Goal: Navigation & Orientation: Find specific page/section

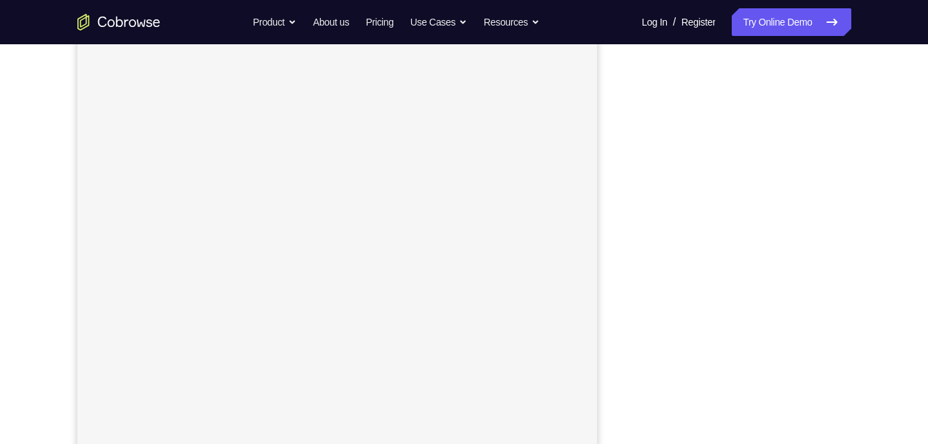
scroll to position [189, 0]
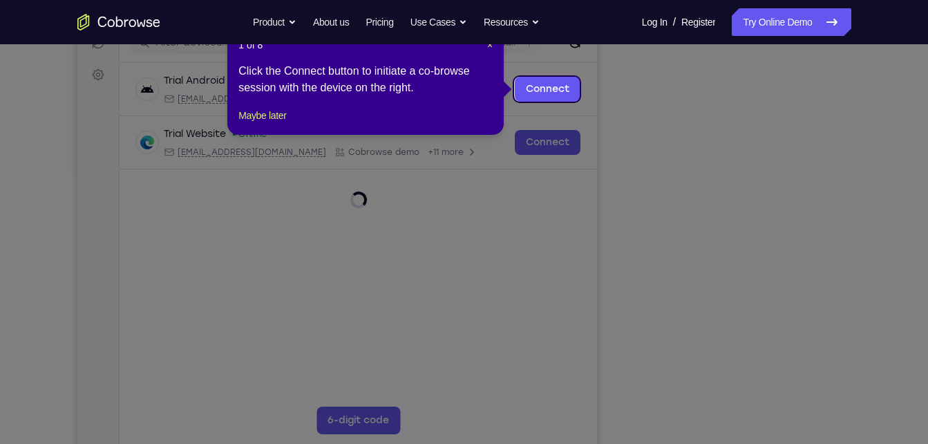
click at [806, 354] on icon at bounding box center [469, 222] width 938 height 444
click at [540, 78] on link "Connect" at bounding box center [547, 89] width 66 height 25
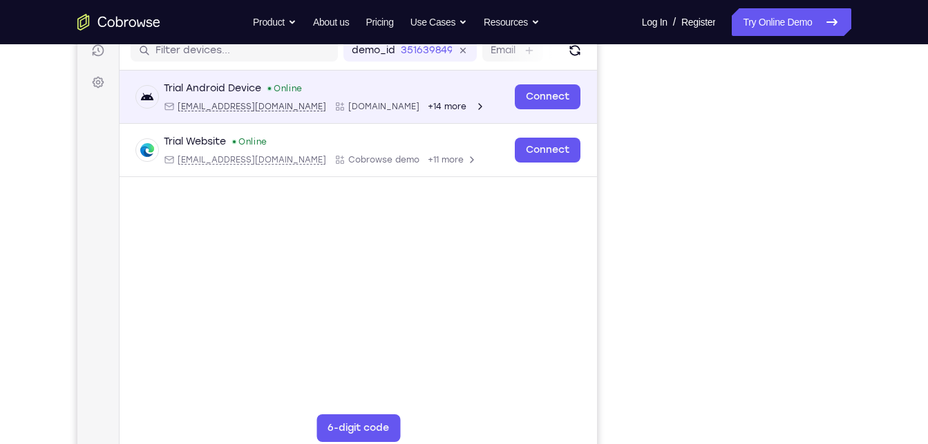
scroll to position [191, 0]
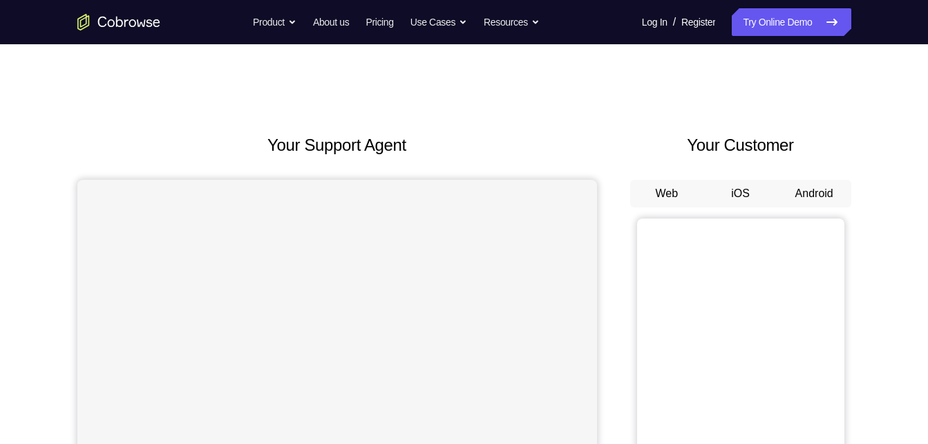
click at [797, 199] on button "Android" at bounding box center [814, 194] width 74 height 28
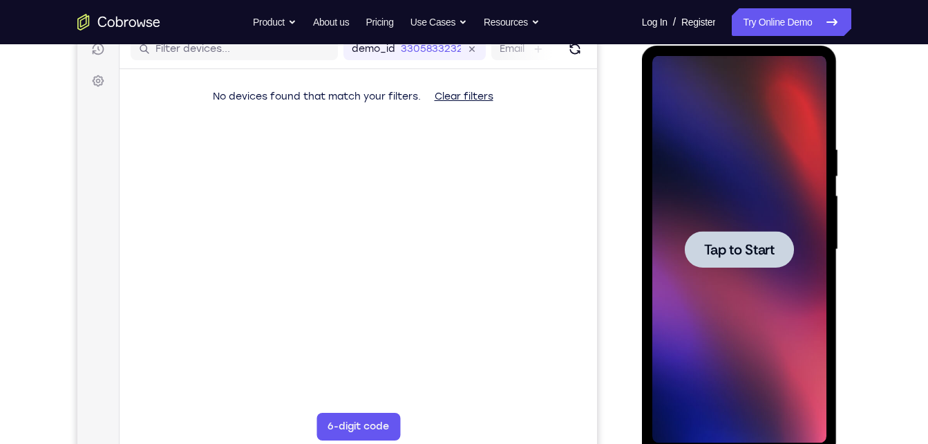
click at [750, 264] on div at bounding box center [739, 249] width 109 height 37
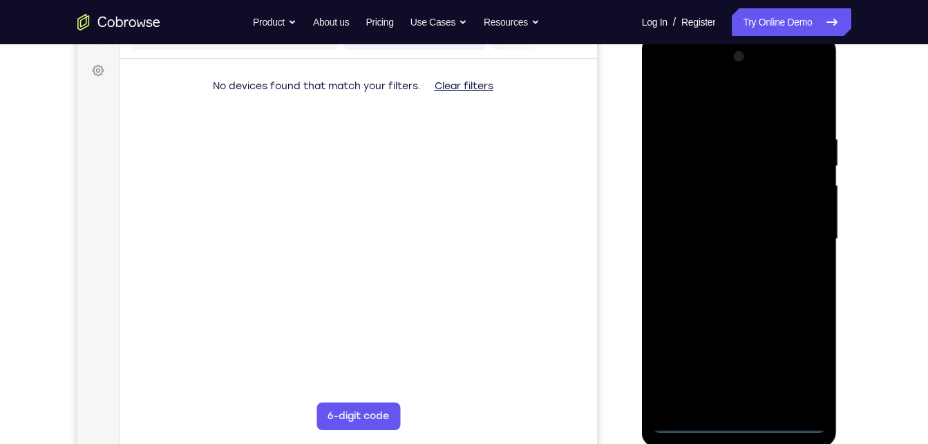
scroll to position [194, 0]
click at [736, 421] on div at bounding box center [739, 238] width 174 height 387
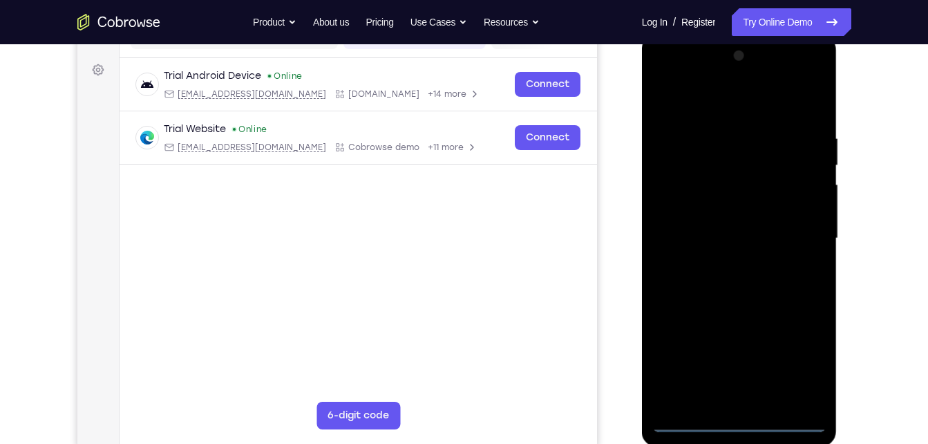
click at [794, 359] on div at bounding box center [739, 238] width 174 height 387
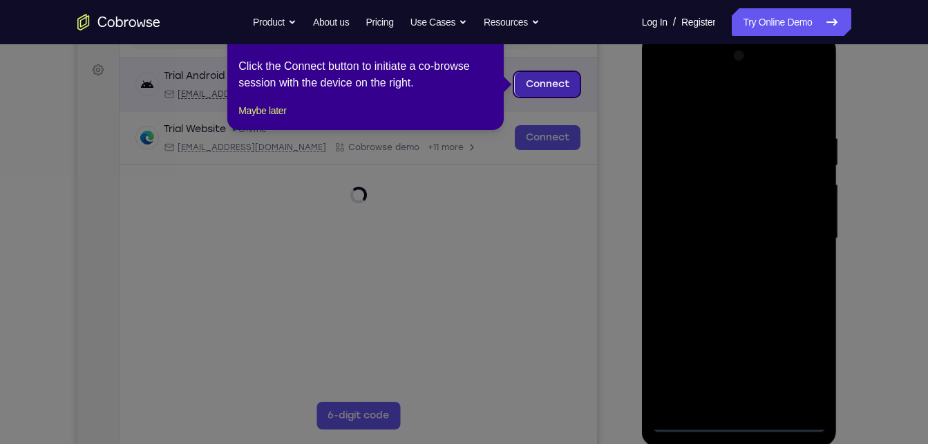
click at [549, 74] on link "Connect" at bounding box center [547, 84] width 66 height 25
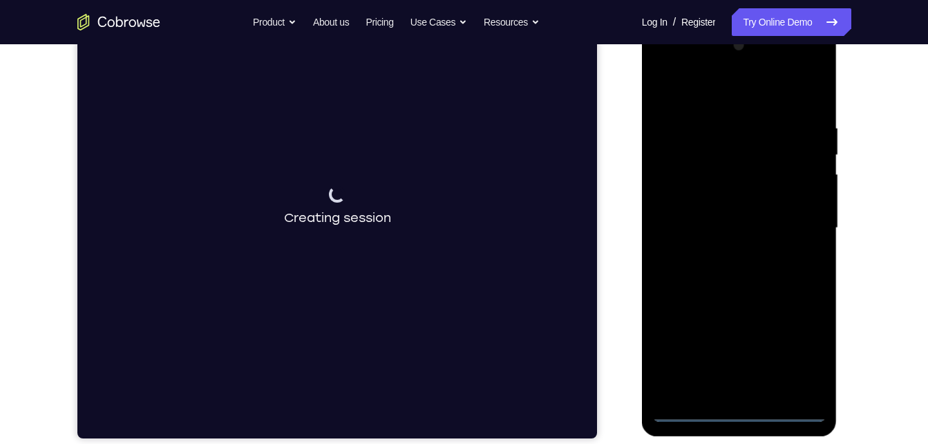
scroll to position [199, 0]
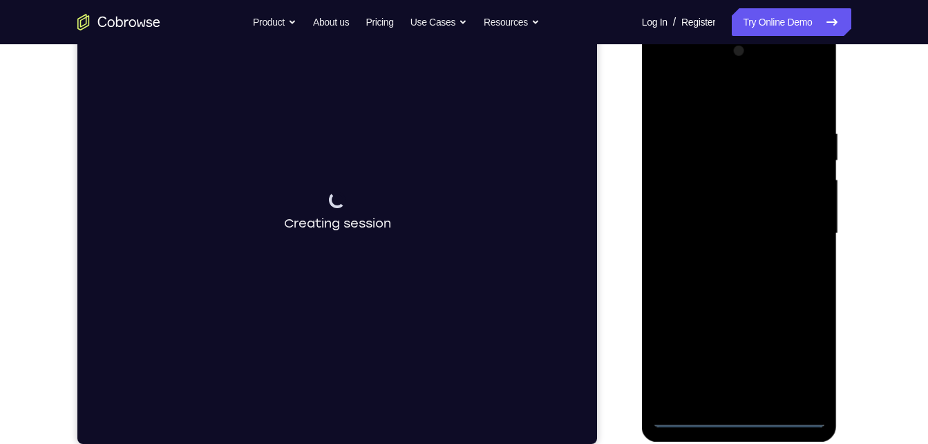
click at [726, 97] on div at bounding box center [739, 233] width 174 height 387
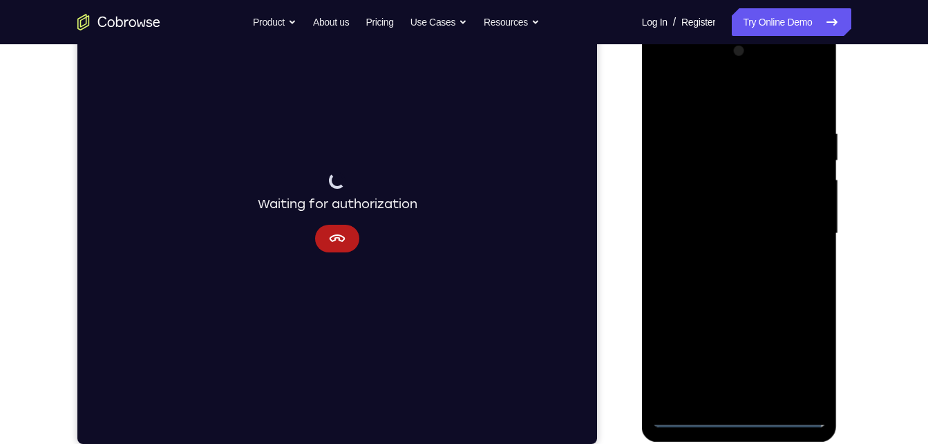
click at [774, 251] on div at bounding box center [739, 233] width 174 height 387
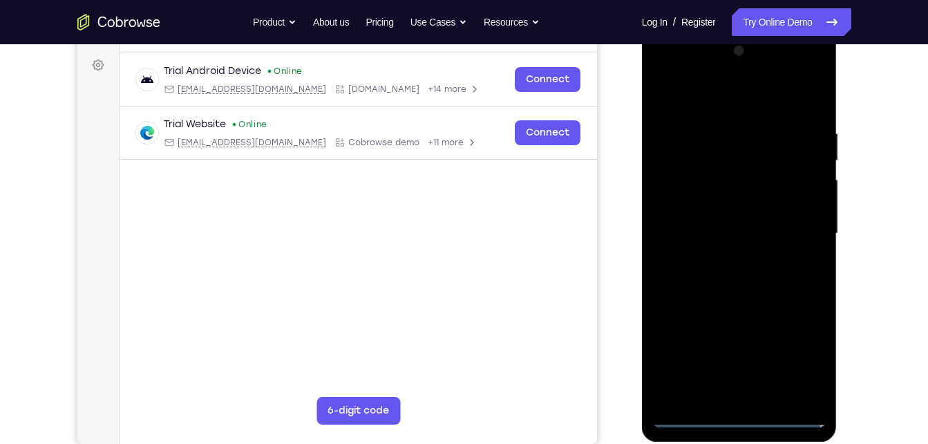
click at [788, 417] on div at bounding box center [739, 233] width 174 height 387
click at [667, 245] on div at bounding box center [739, 233] width 174 height 387
click at [801, 227] on div at bounding box center [739, 233] width 174 height 387
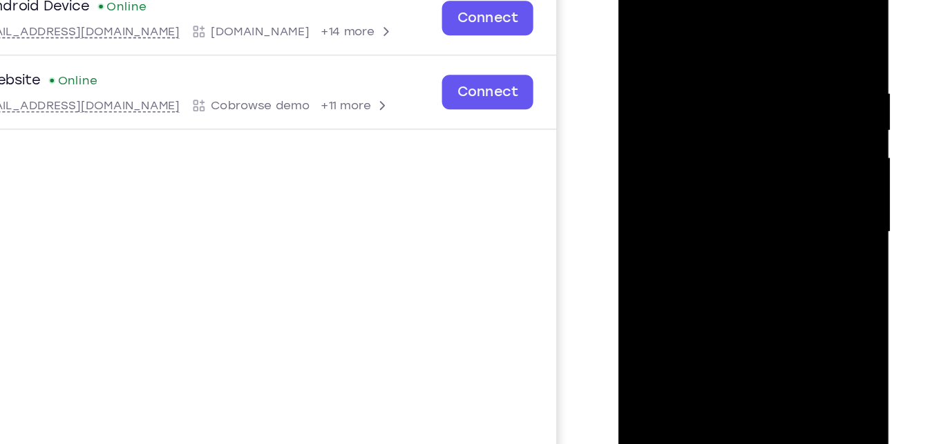
click at [701, 180] on div at bounding box center [716, 153] width 174 height 387
click at [706, 137] on div at bounding box center [716, 153] width 174 height 387
click at [710, 129] on div at bounding box center [716, 153] width 174 height 387
click at [707, 151] on div at bounding box center [716, 153] width 174 height 387
click at [727, 218] on div at bounding box center [716, 153] width 174 height 387
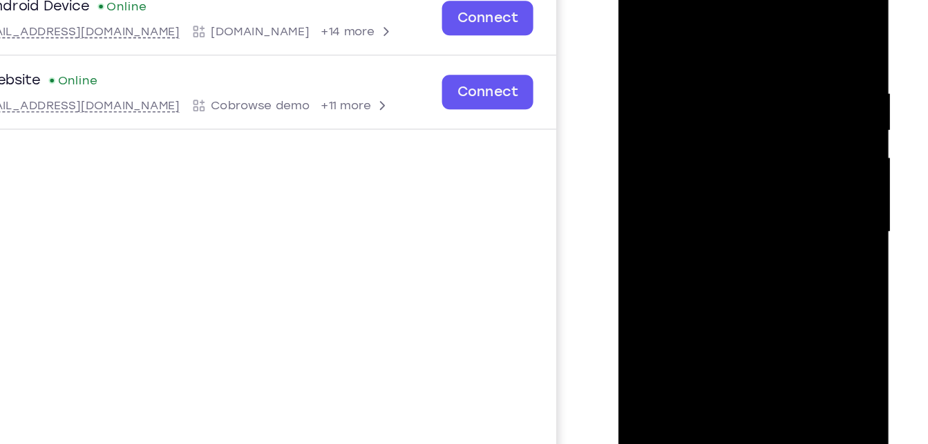
click at [771, 16] on div at bounding box center [716, 153] width 174 height 387
click at [743, 40] on div at bounding box center [716, 153] width 174 height 387
click at [784, 22] on div at bounding box center [716, 153] width 174 height 387
drag, startPoint x: 781, startPoint y: 56, endPoint x: 690, endPoint y: 55, distance: 90.5
click at [690, 55] on div at bounding box center [716, 153] width 174 height 387
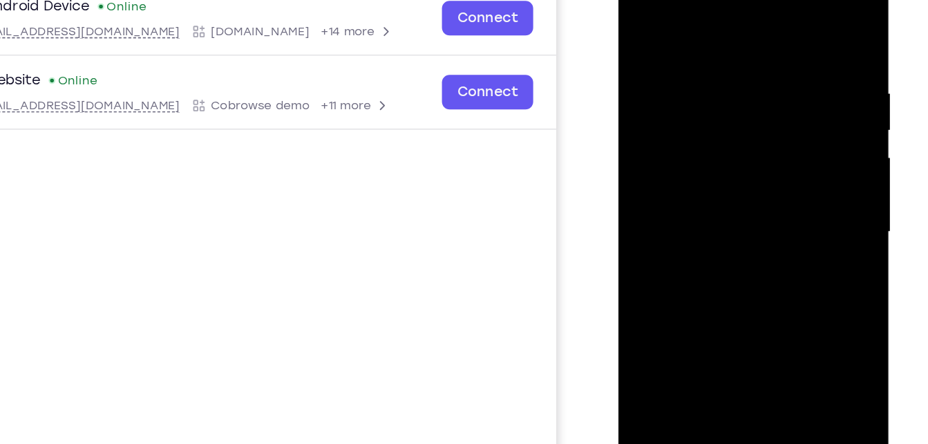
click at [694, 51] on div at bounding box center [716, 153] width 174 height 387
click at [787, 19] on div at bounding box center [716, 153] width 174 height 387
click at [746, 48] on div at bounding box center [716, 153] width 174 height 387
click at [785, 77] on div at bounding box center [716, 153] width 174 height 387
click at [790, 23] on div at bounding box center [716, 153] width 174 height 387
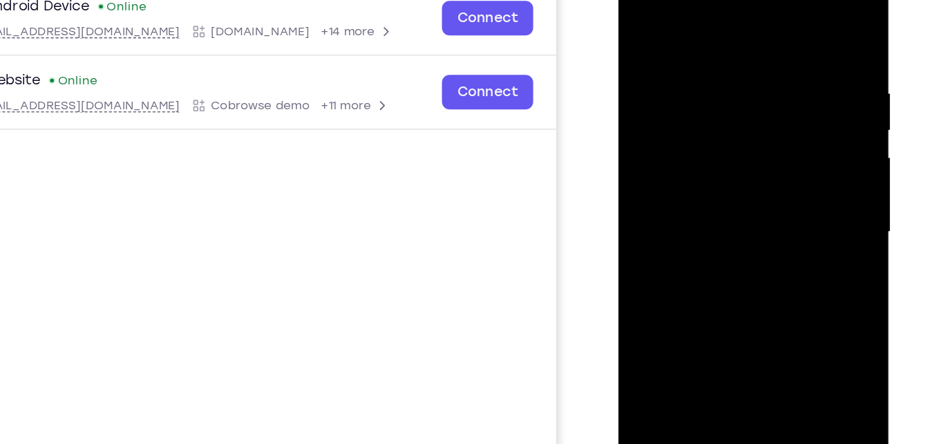
drag, startPoint x: 708, startPoint y: 50, endPoint x: 665, endPoint y: 51, distance: 42.8
click at [665, 51] on div at bounding box center [716, 153] width 174 height 387
drag, startPoint x: 759, startPoint y: 53, endPoint x: 715, endPoint y: 48, distance: 43.8
click at [715, 48] on div at bounding box center [716, 153] width 174 height 387
drag, startPoint x: 777, startPoint y: 50, endPoint x: 674, endPoint y: 54, distance: 102.3
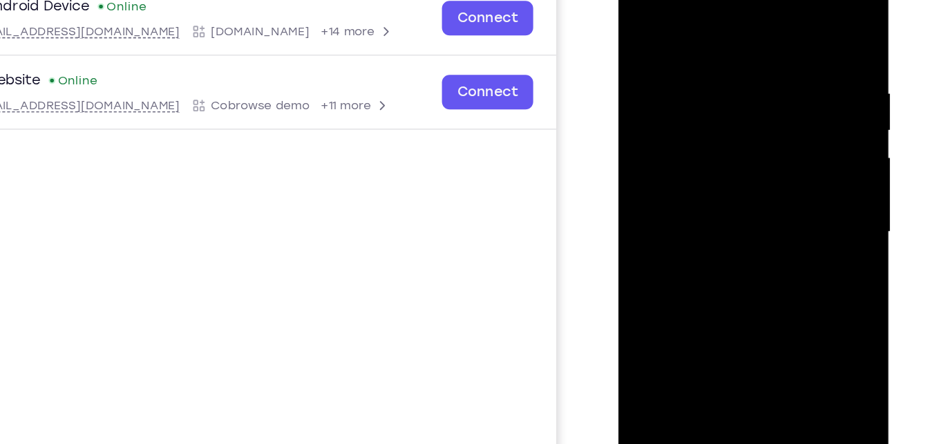
click at [674, 54] on div at bounding box center [716, 153] width 174 height 387
click at [766, 46] on div at bounding box center [716, 153] width 174 height 387
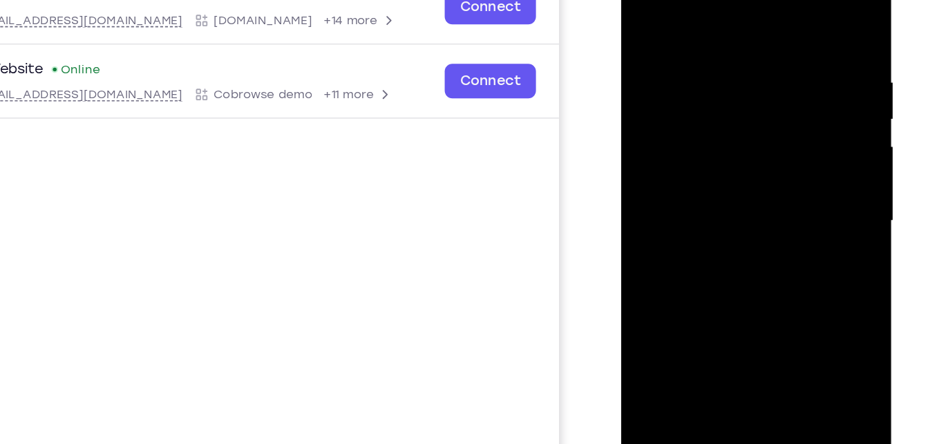
click at [790, 9] on div at bounding box center [719, 141] width 174 height 387
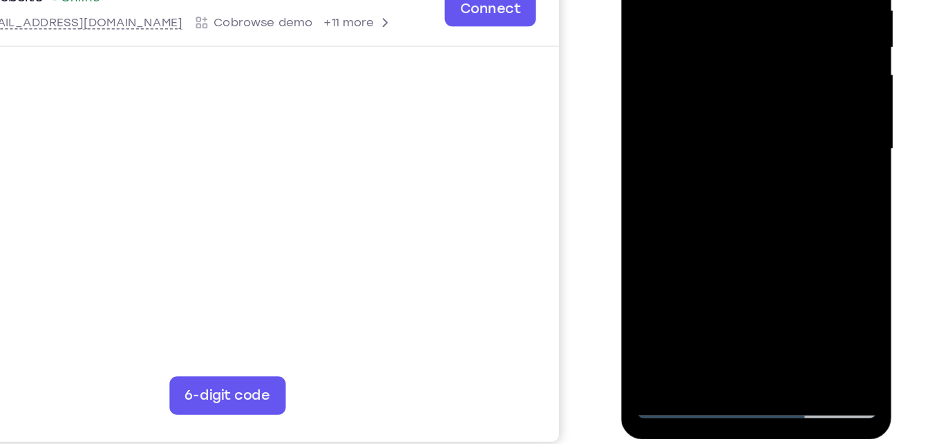
click at [753, 233] on div at bounding box center [719, 69] width 174 height 387
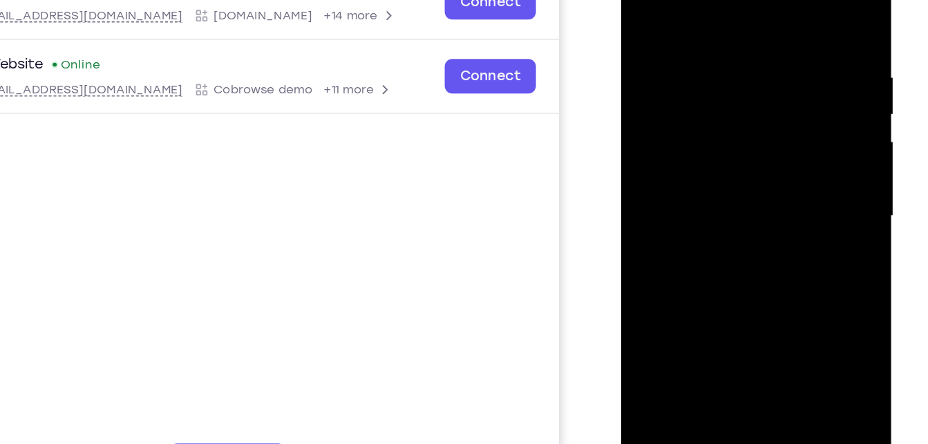
click at [724, 209] on div at bounding box center [719, 136] width 174 height 387
drag, startPoint x: 749, startPoint y: 73, endPoint x: 649, endPoint y: 97, distance: 103.1
click at [649, 97] on div at bounding box center [719, 136] width 174 height 387
click at [697, 222] on div at bounding box center [719, 136] width 174 height 387
click at [643, 0] on div at bounding box center [719, 136] width 174 height 387
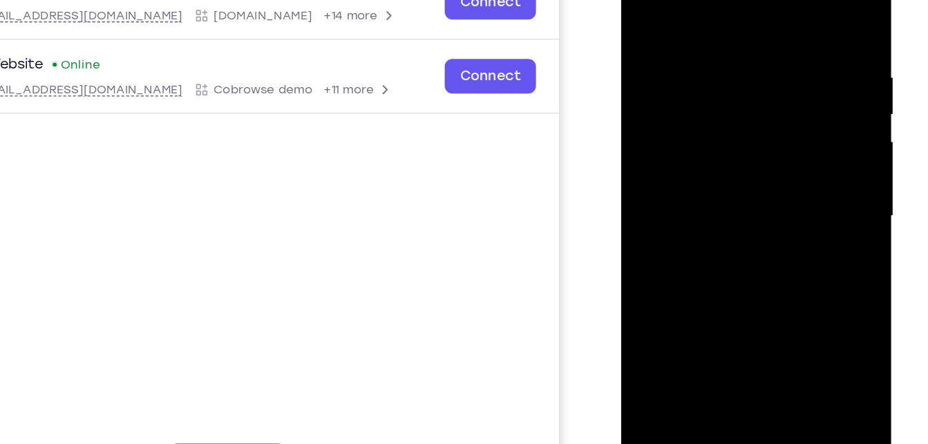
click at [714, 283] on div at bounding box center [719, 136] width 174 height 387
click at [641, 0] on div at bounding box center [719, 136] width 174 height 387
click at [640, 0] on div at bounding box center [719, 136] width 174 height 387
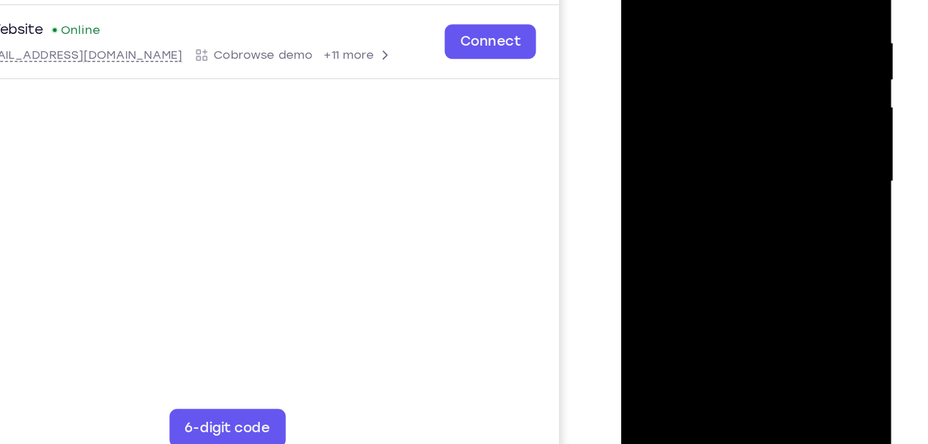
click at [688, 263] on div at bounding box center [719, 102] width 174 height 387
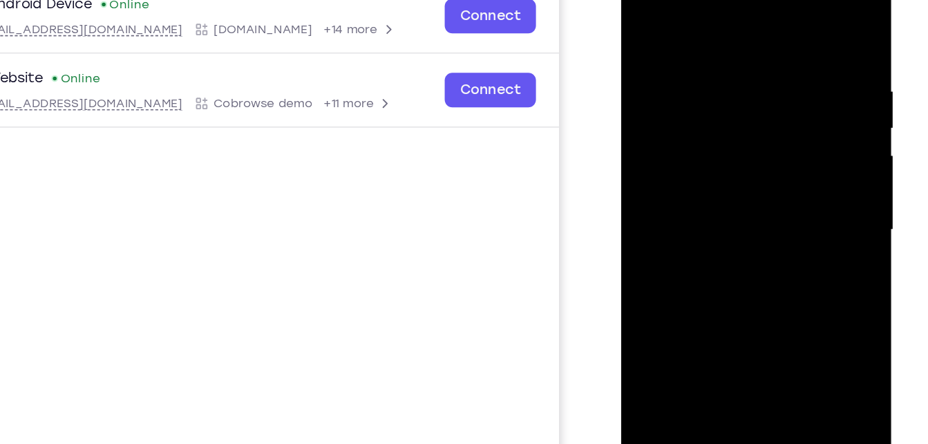
click at [694, 14] on div at bounding box center [719, 151] width 174 height 387
click at [689, 52] on div at bounding box center [719, 151] width 174 height 387
click at [661, 49] on div at bounding box center [719, 151] width 174 height 387
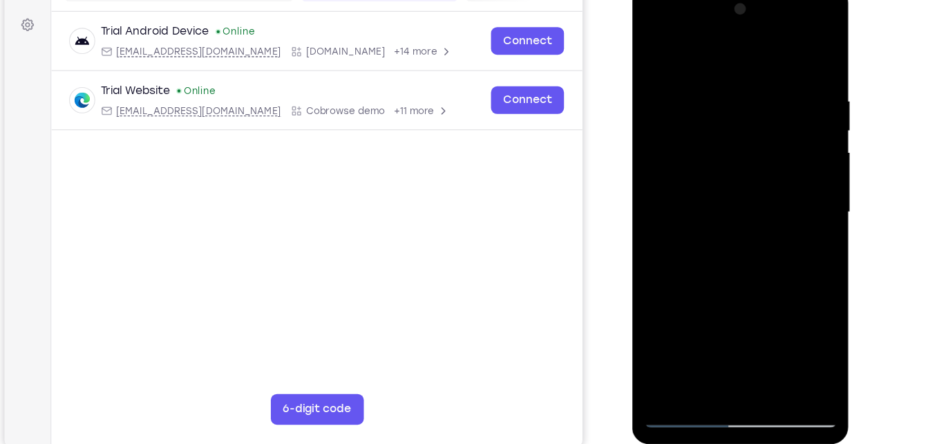
scroll to position [196, 0]
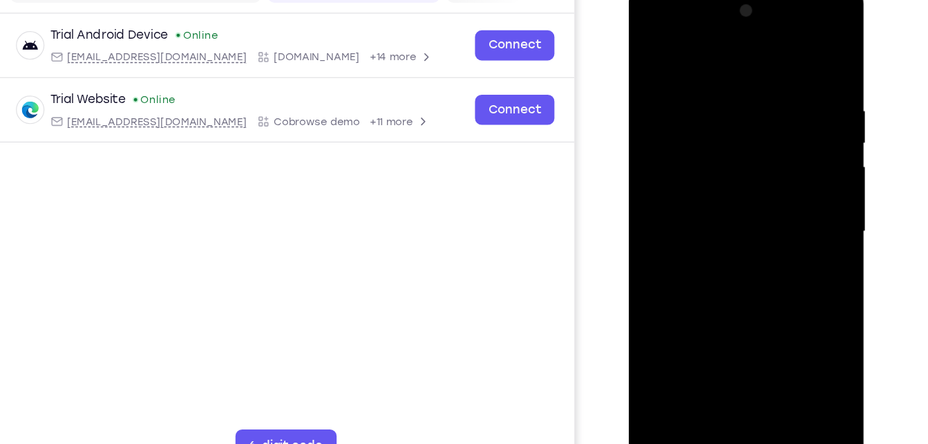
click at [658, 88] on div at bounding box center [725, 189] width 174 height 387
click at [687, 96] on div at bounding box center [725, 189] width 174 height 387
click at [735, 258] on div at bounding box center [725, 189] width 174 height 387
